Goal: Transaction & Acquisition: Book appointment/travel/reservation

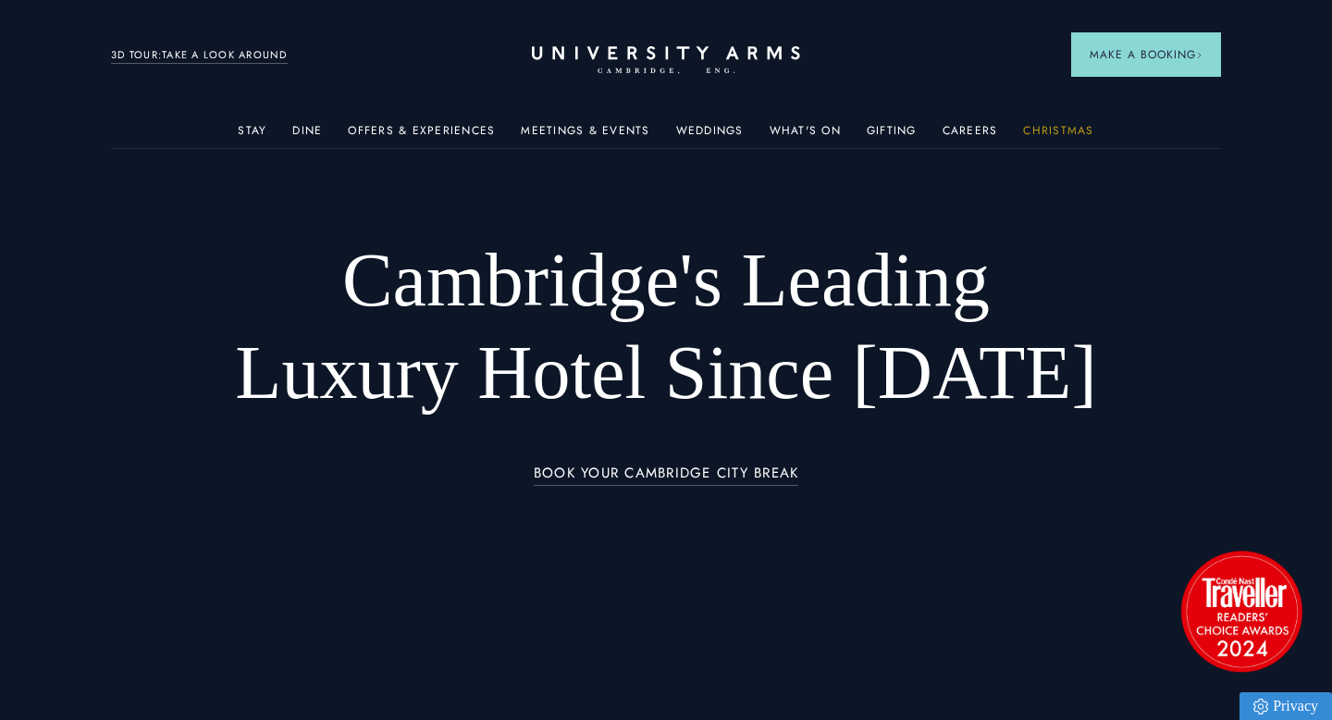
click at [1049, 127] on link "Christmas" at bounding box center [1058, 136] width 70 height 24
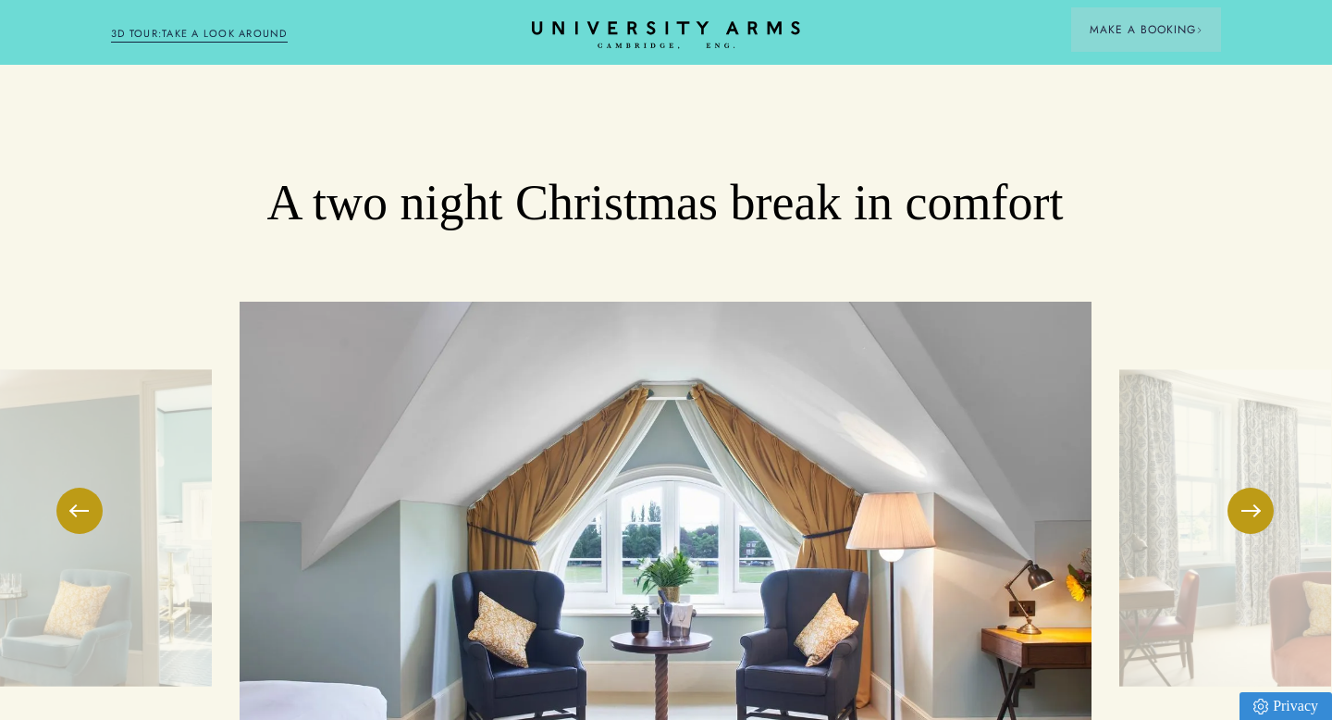
scroll to position [2541, 1]
click at [1263, 487] on button at bounding box center [1250, 510] width 46 height 46
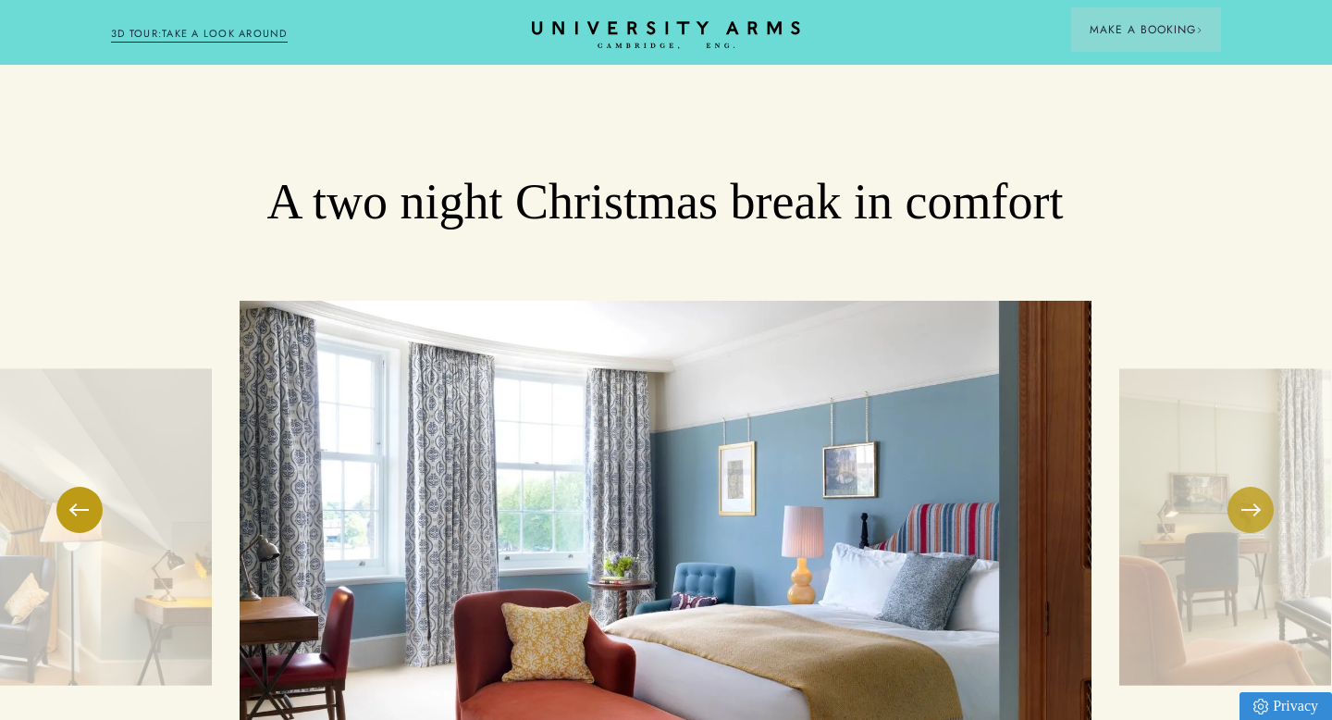
click at [1252, 509] on span at bounding box center [1250, 510] width 18 height 2
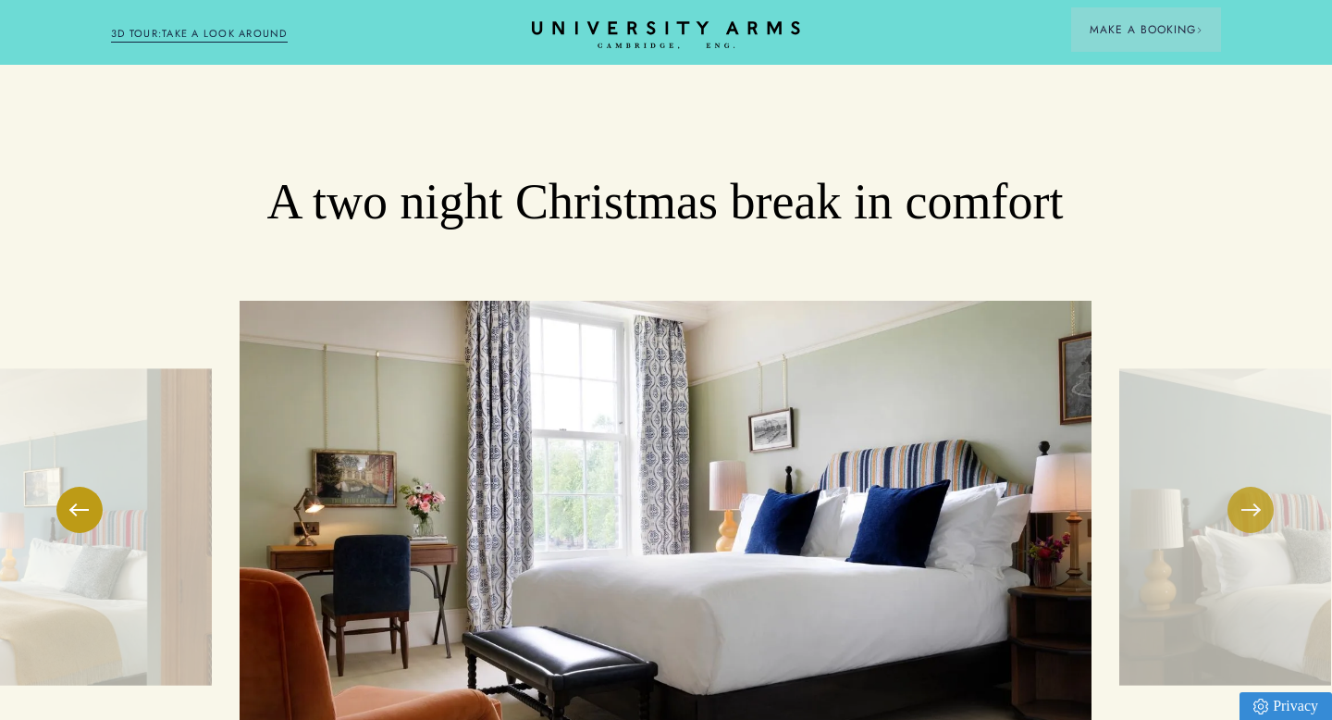
click at [1242, 487] on button at bounding box center [1250, 510] width 46 height 46
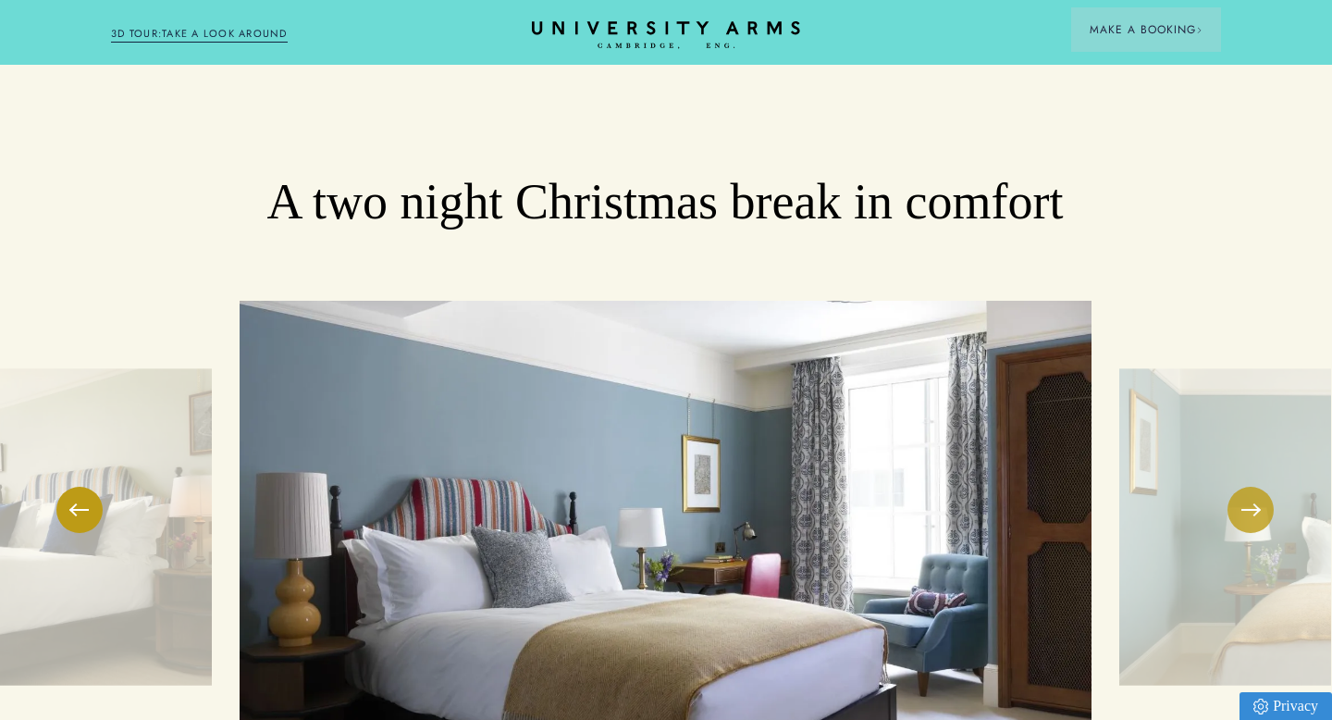
click at [1242, 487] on button at bounding box center [1250, 510] width 46 height 46
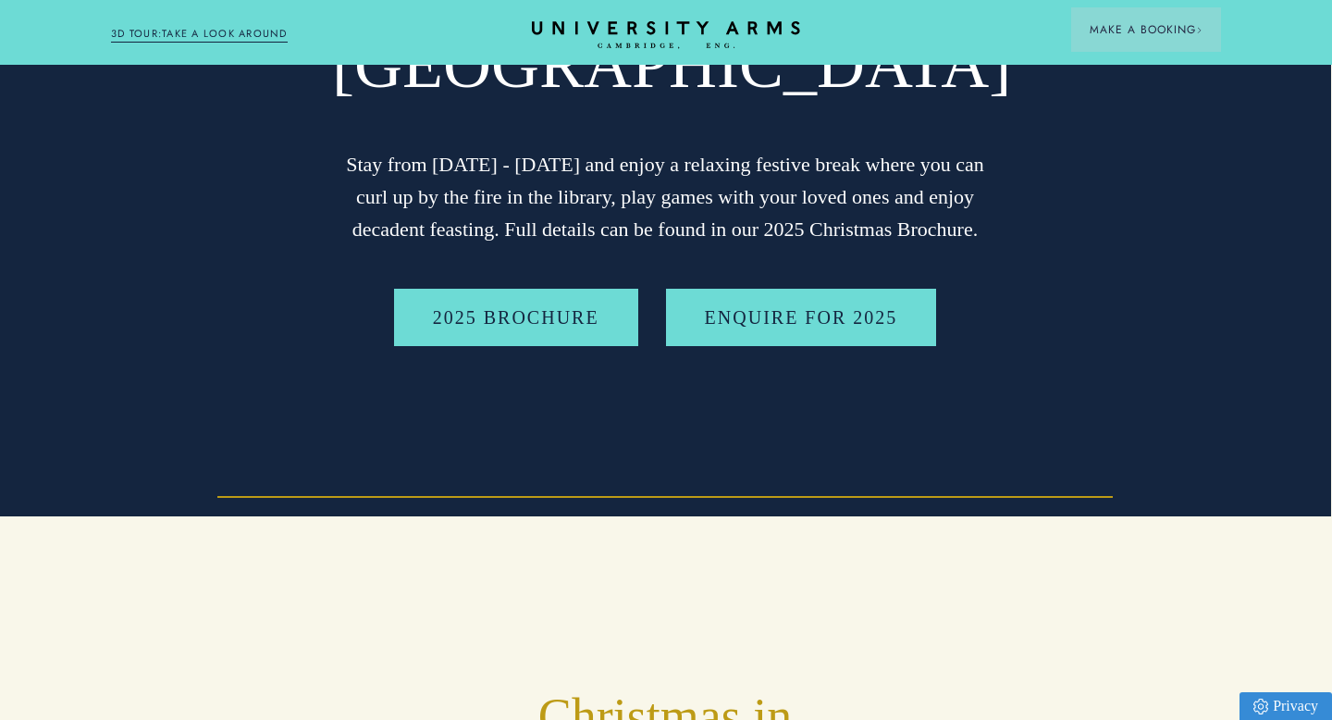
scroll to position [0, 1]
